Goal: Browse casually: Explore the website without a specific task or goal

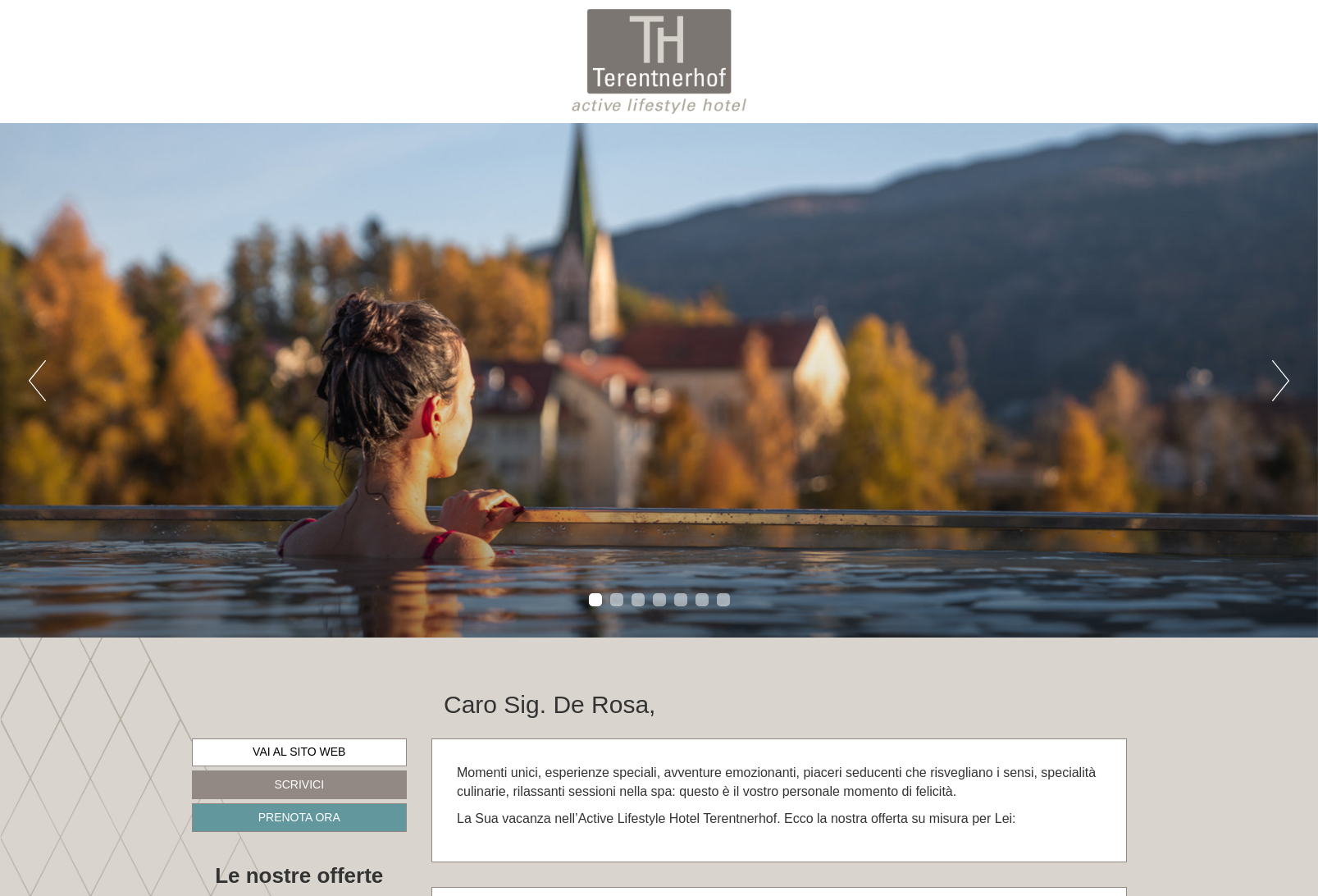
click at [1281, 393] on button "Next" at bounding box center [1280, 380] width 17 height 41
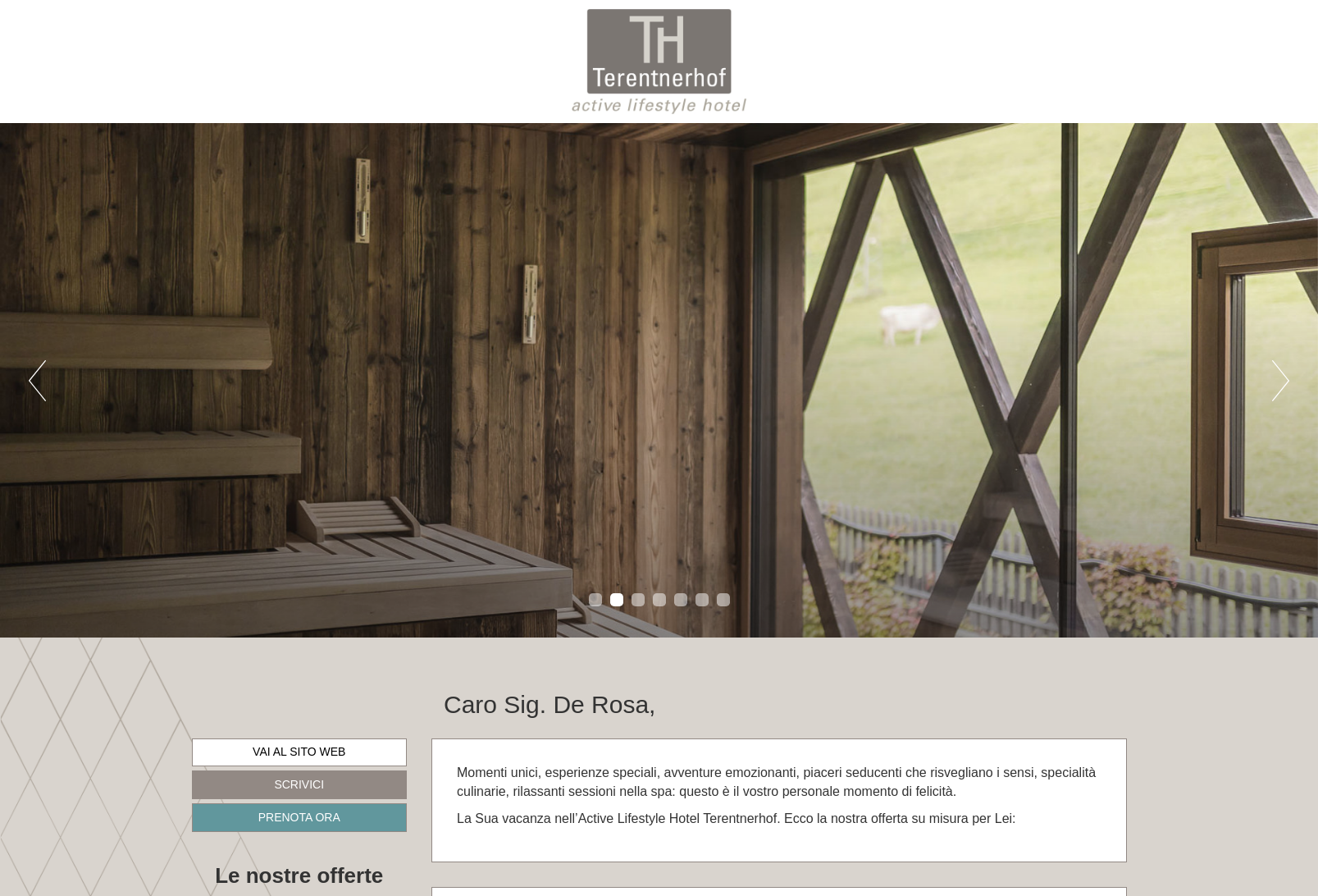
click at [1281, 393] on button "Next" at bounding box center [1280, 380] width 17 height 41
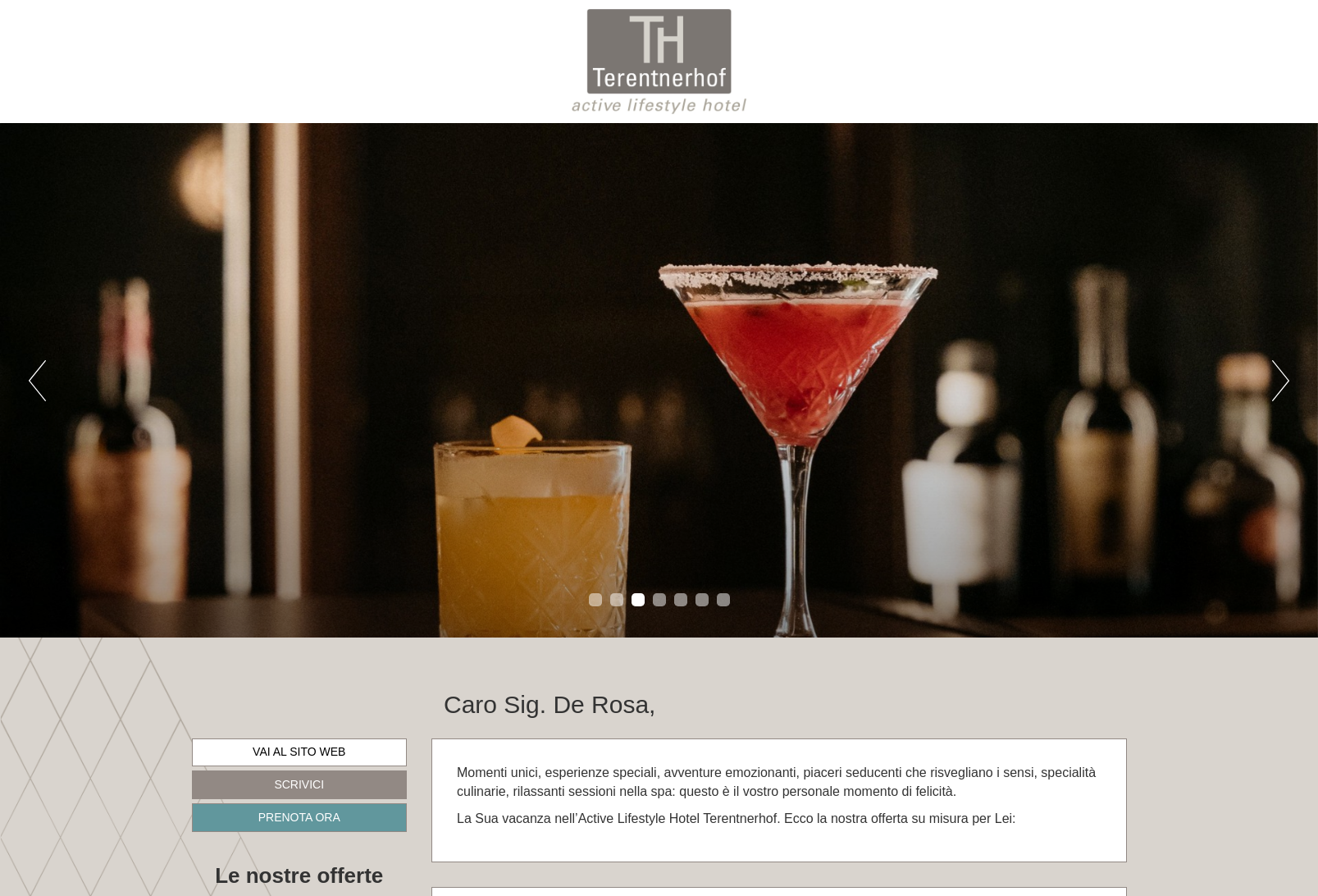
click at [1281, 393] on button "Next" at bounding box center [1280, 380] width 17 height 41
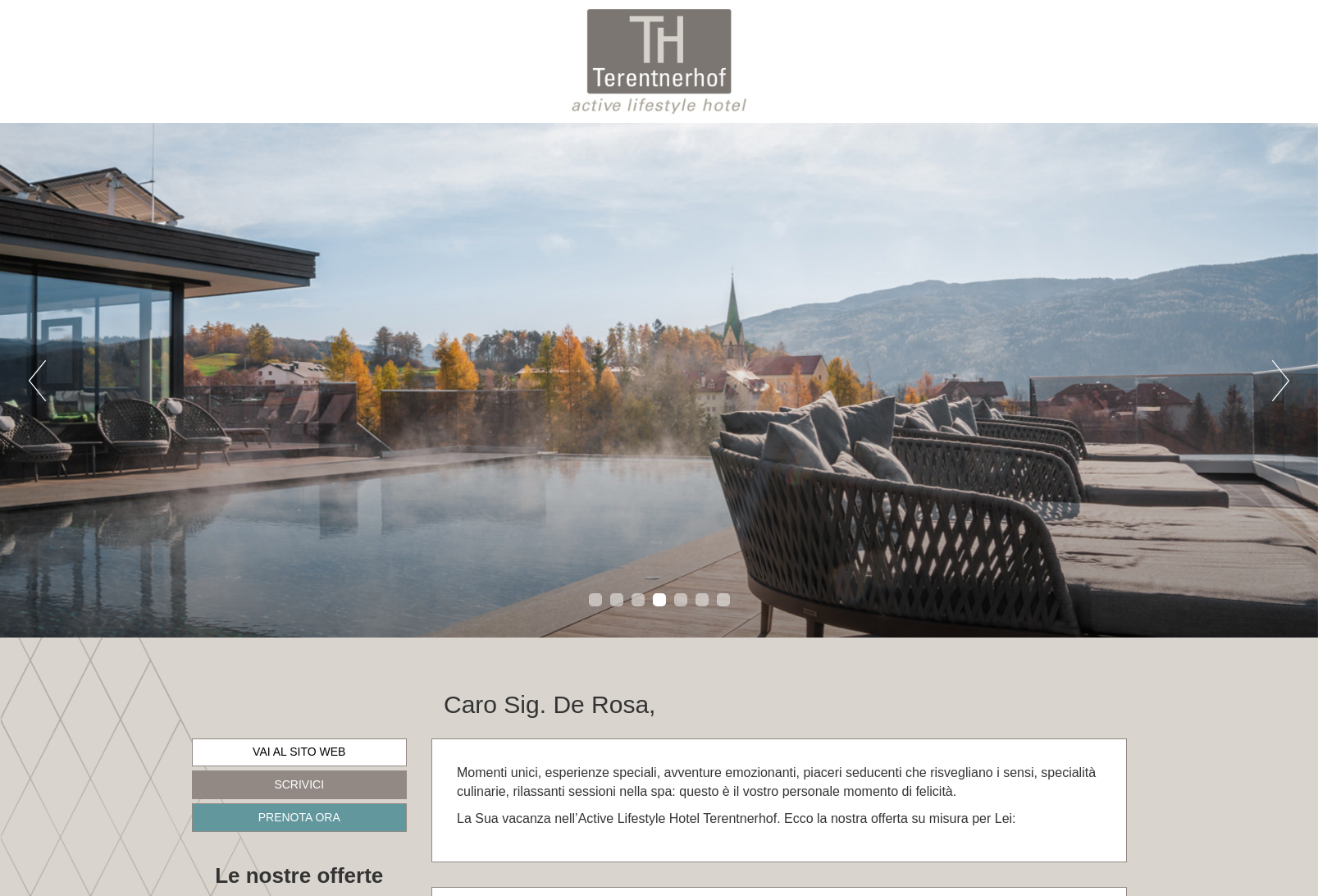
click at [1281, 393] on button "Next" at bounding box center [1280, 380] width 17 height 41
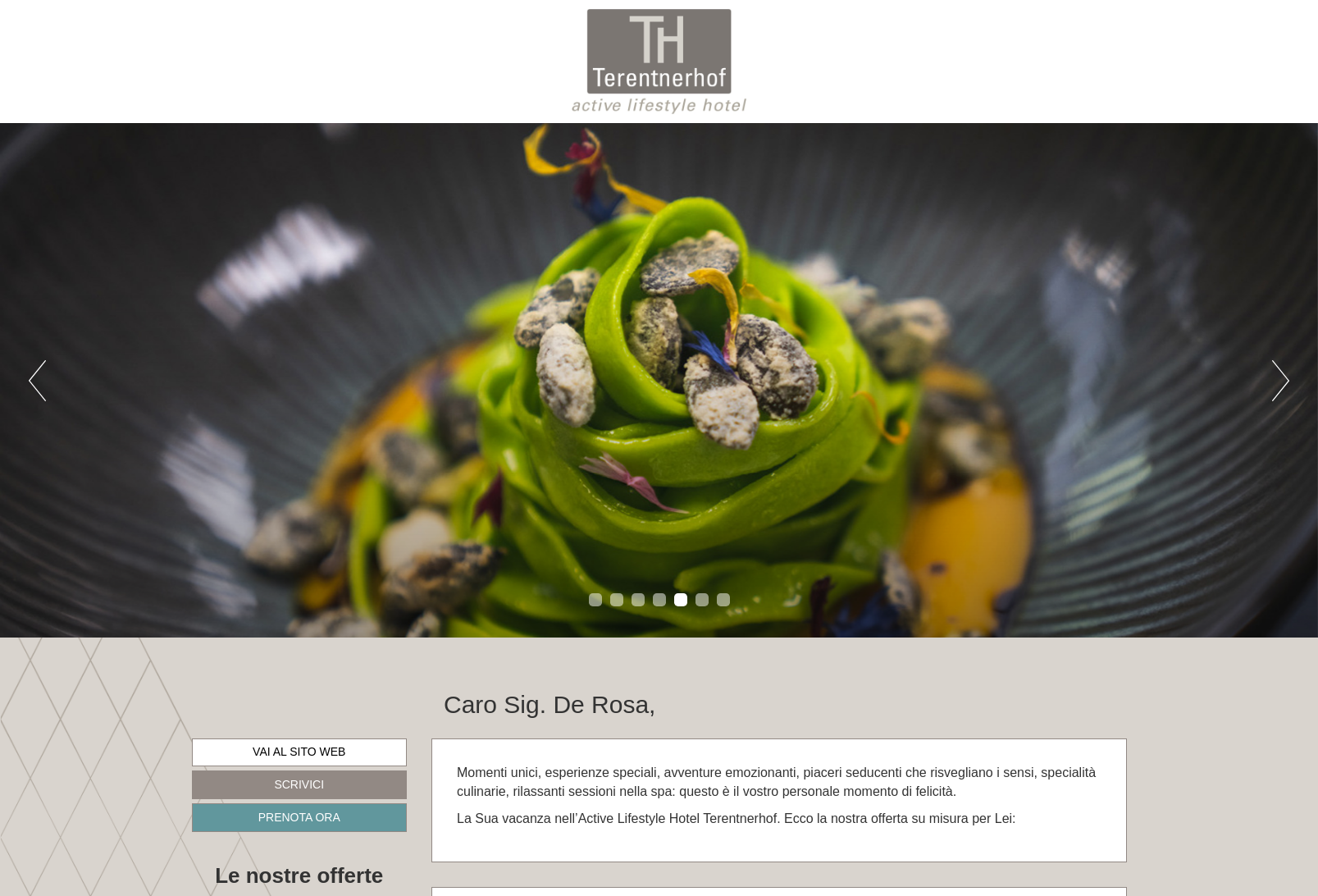
click at [1281, 393] on button "Next" at bounding box center [1280, 380] width 17 height 41
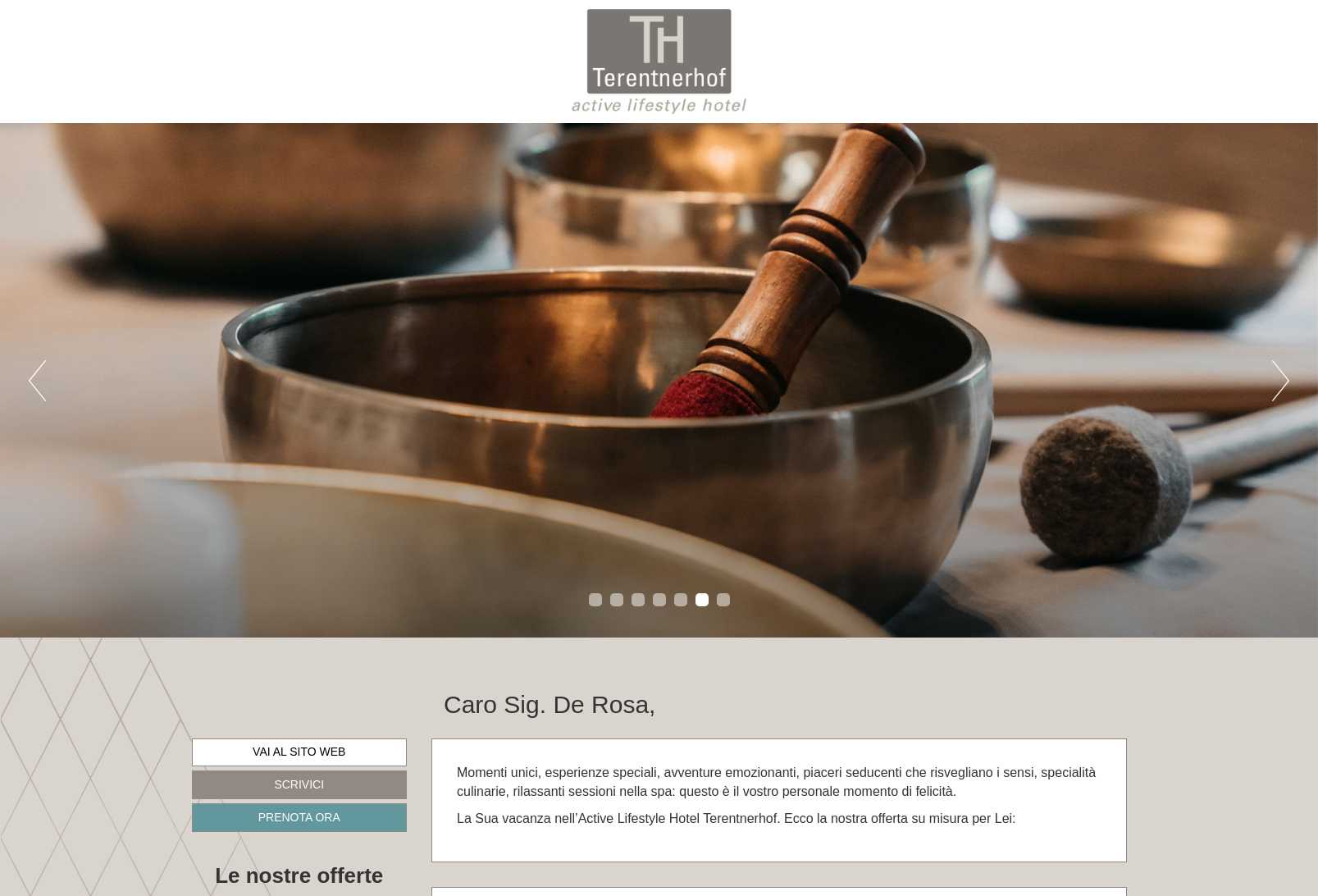
click at [1281, 393] on button "Next" at bounding box center [1280, 380] width 17 height 41
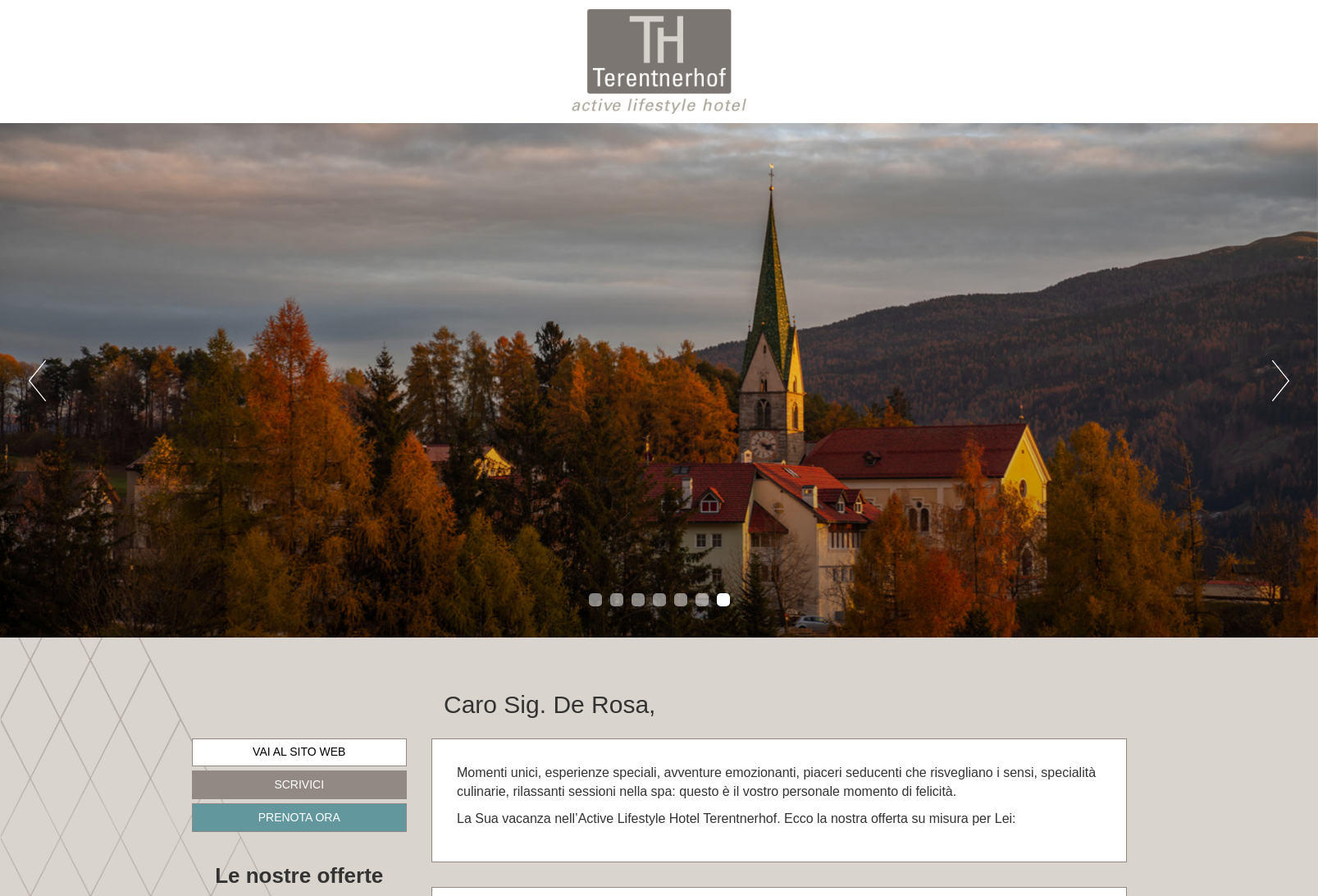
click at [1281, 393] on button "Next" at bounding box center [1280, 380] width 17 height 41
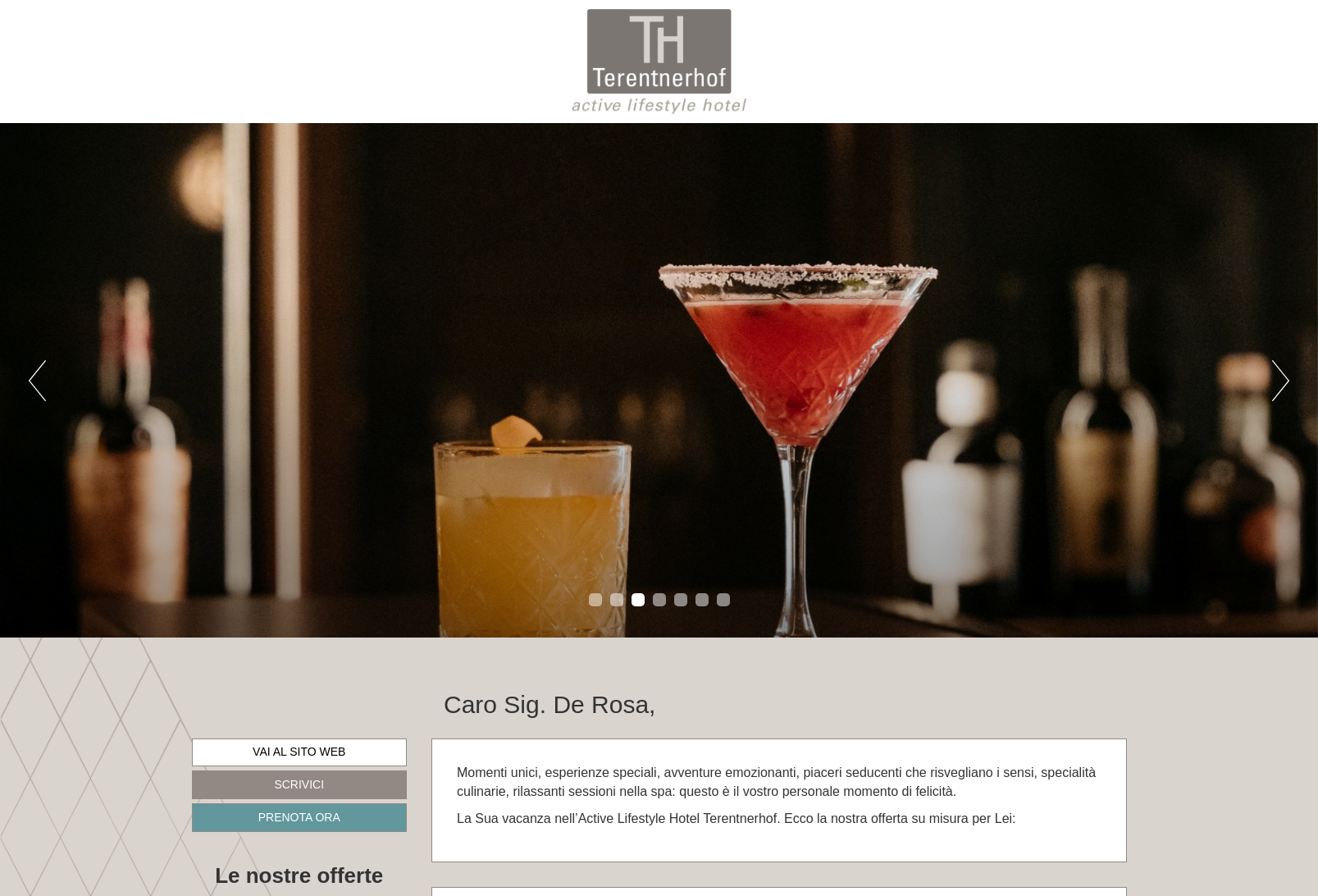
click at [890, 698] on div "Caro Sig. De Rosa," at bounding box center [779, 700] width 721 height 76
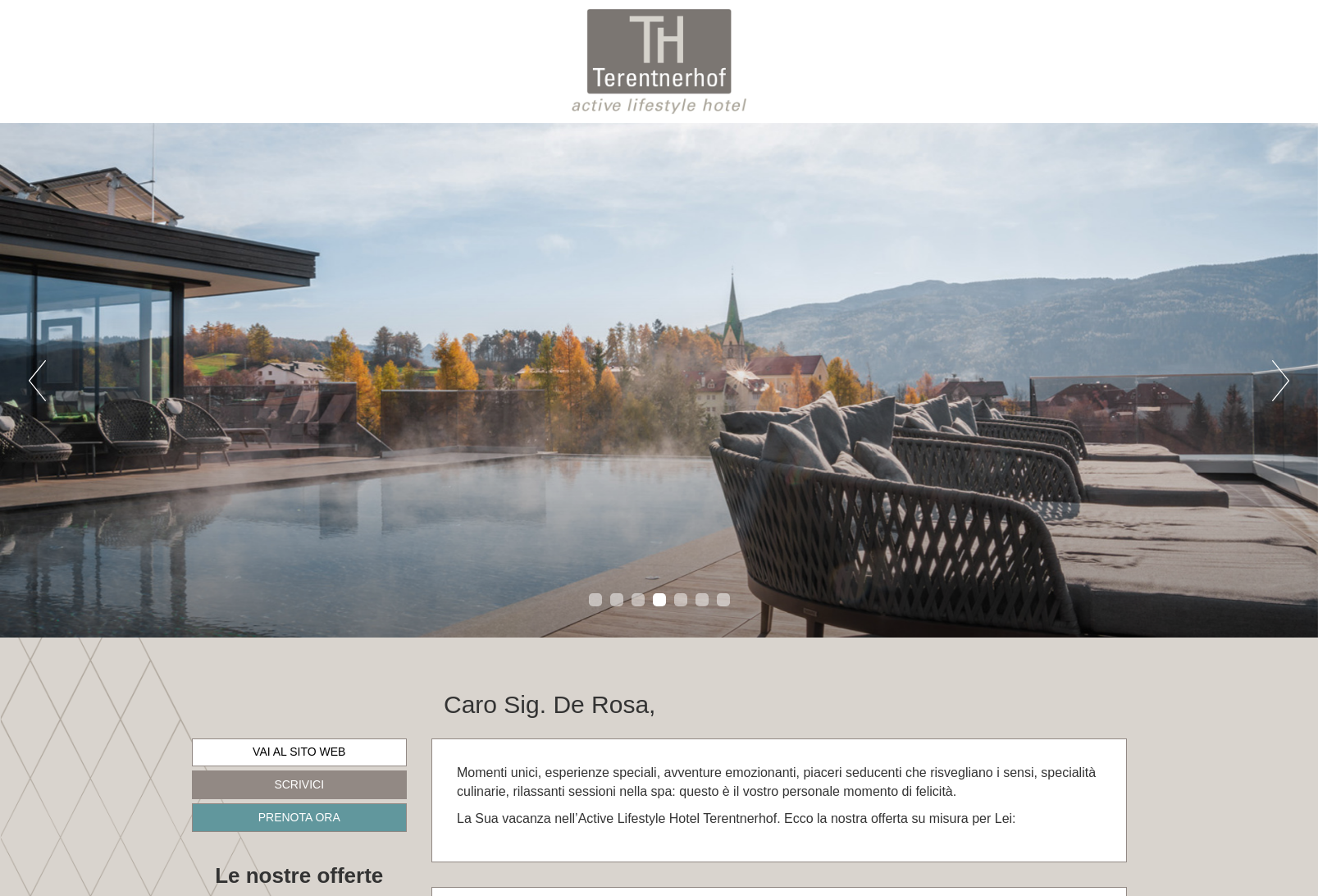
click at [589, 603] on li "1" at bounding box center [596, 599] width 13 height 13
click at [592, 602] on li "1" at bounding box center [596, 599] width 13 height 13
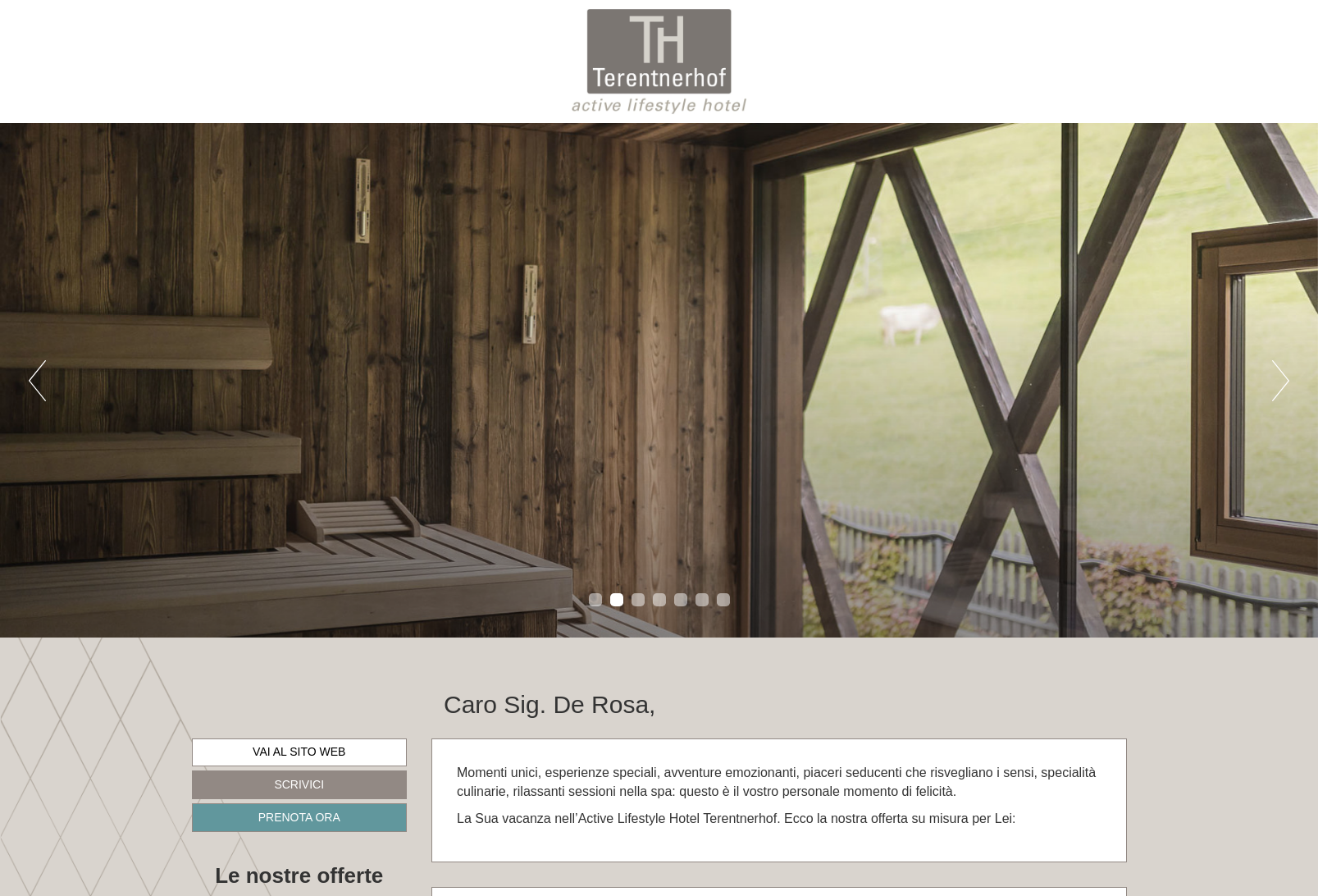
click at [634, 594] on ul "1 2 3 4 5 6 7" at bounding box center [659, 602] width 1318 height 19
click at [638, 599] on li "3" at bounding box center [638, 599] width 13 height 13
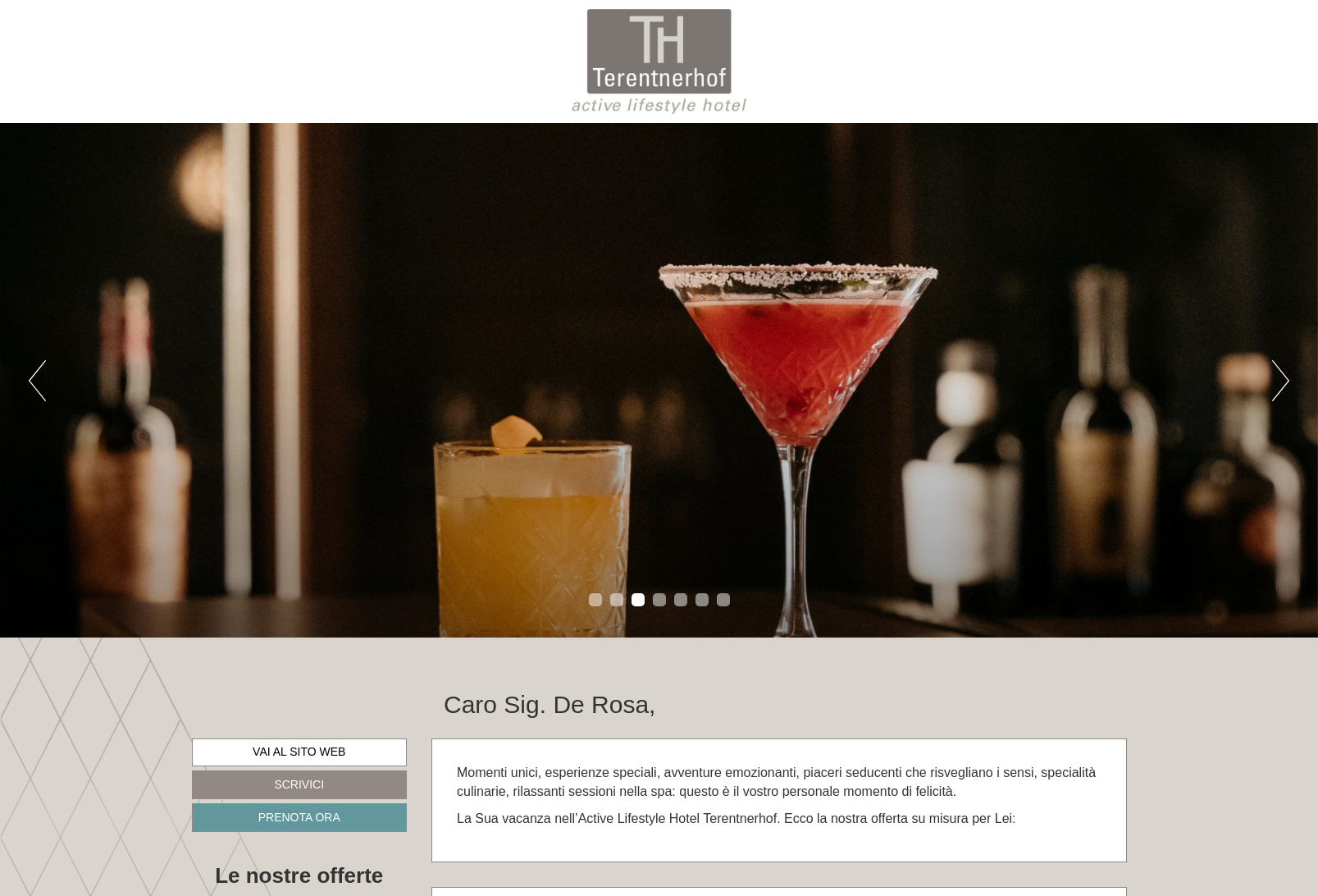
click at [665, 601] on li "4" at bounding box center [659, 599] width 13 height 13
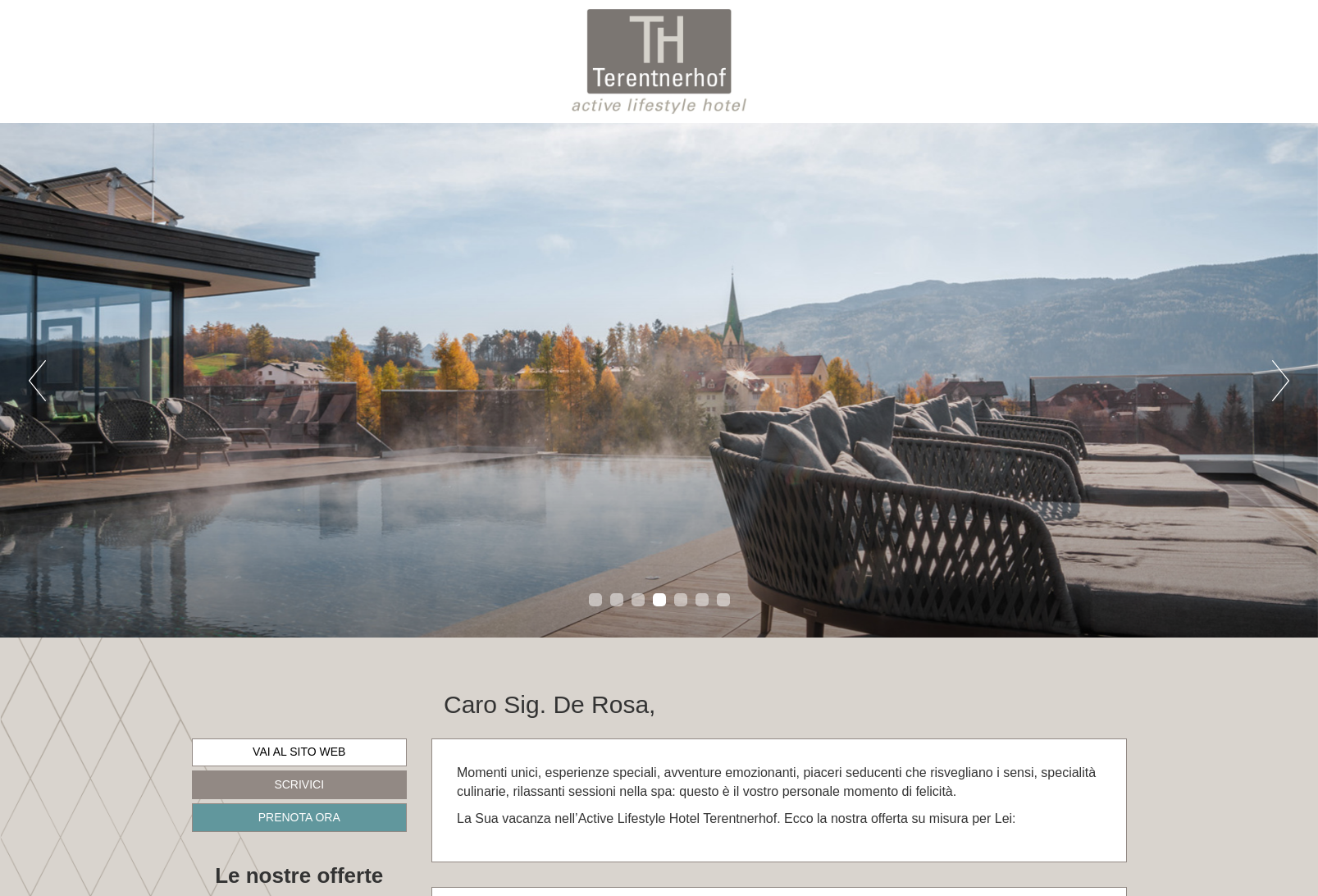
click at [679, 599] on li "5" at bounding box center [681, 599] width 13 height 13
click at [704, 597] on li "6" at bounding box center [702, 599] width 13 height 13
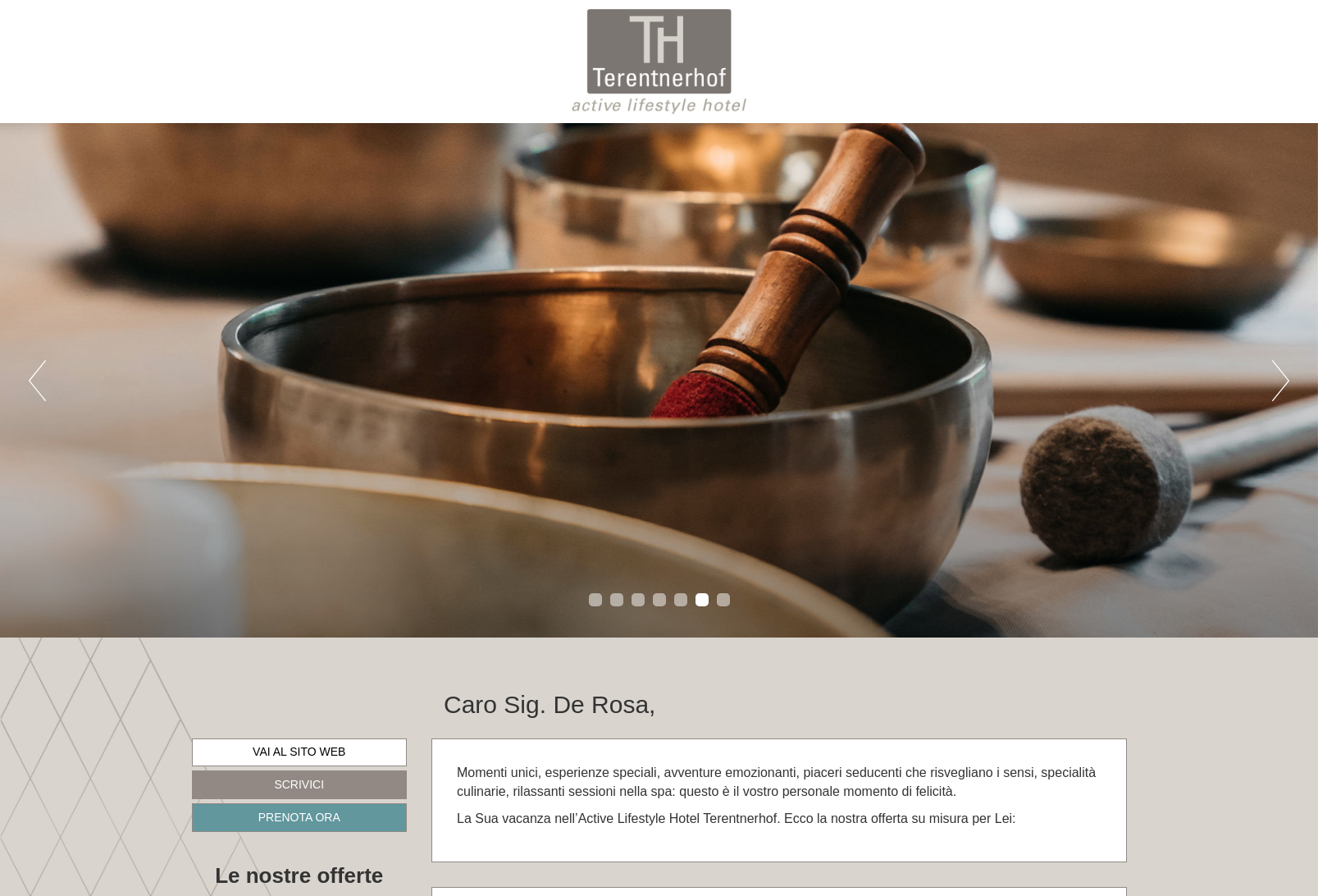
click at [719, 597] on li "7" at bounding box center [723, 599] width 13 height 13
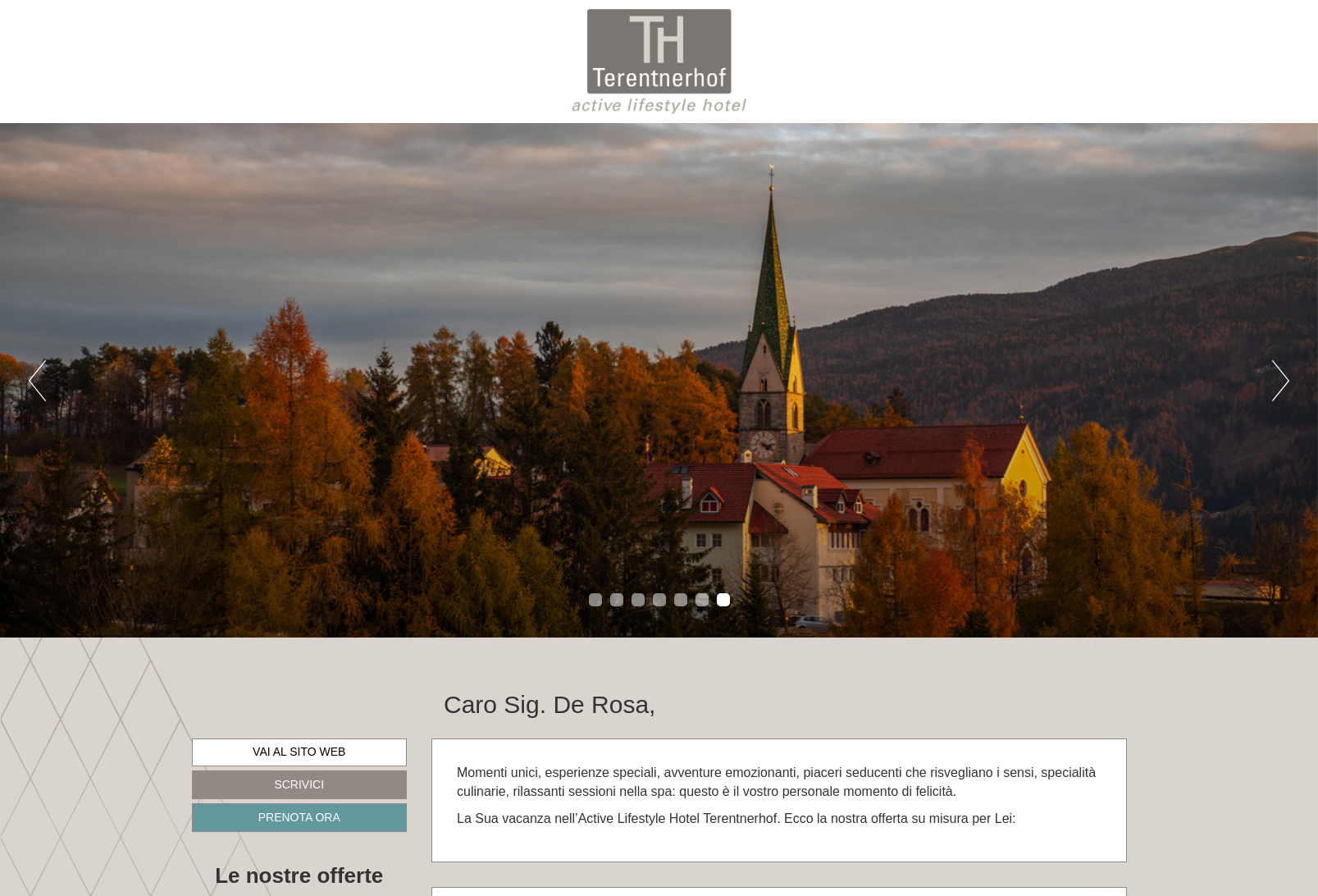
click at [593, 599] on li "1" at bounding box center [596, 599] width 13 height 13
